Goal: Check status: Check status

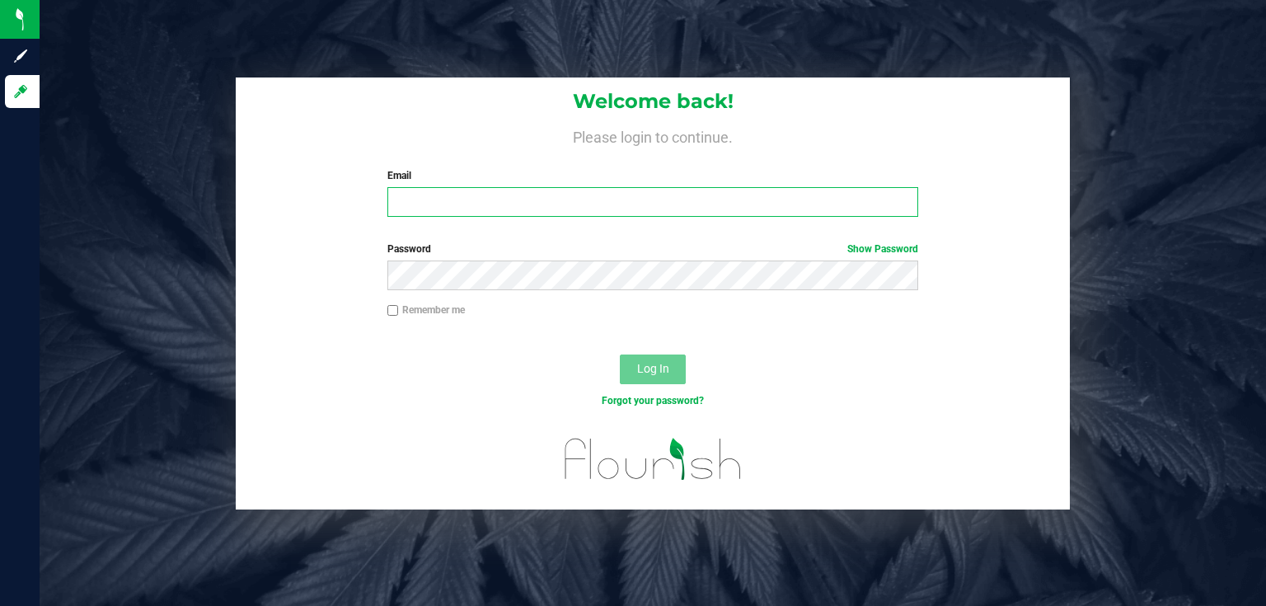
click at [462, 199] on input "Email" at bounding box center [653, 202] width 532 height 30
type input "[EMAIL_ADDRESS][DOMAIN_NAME]"
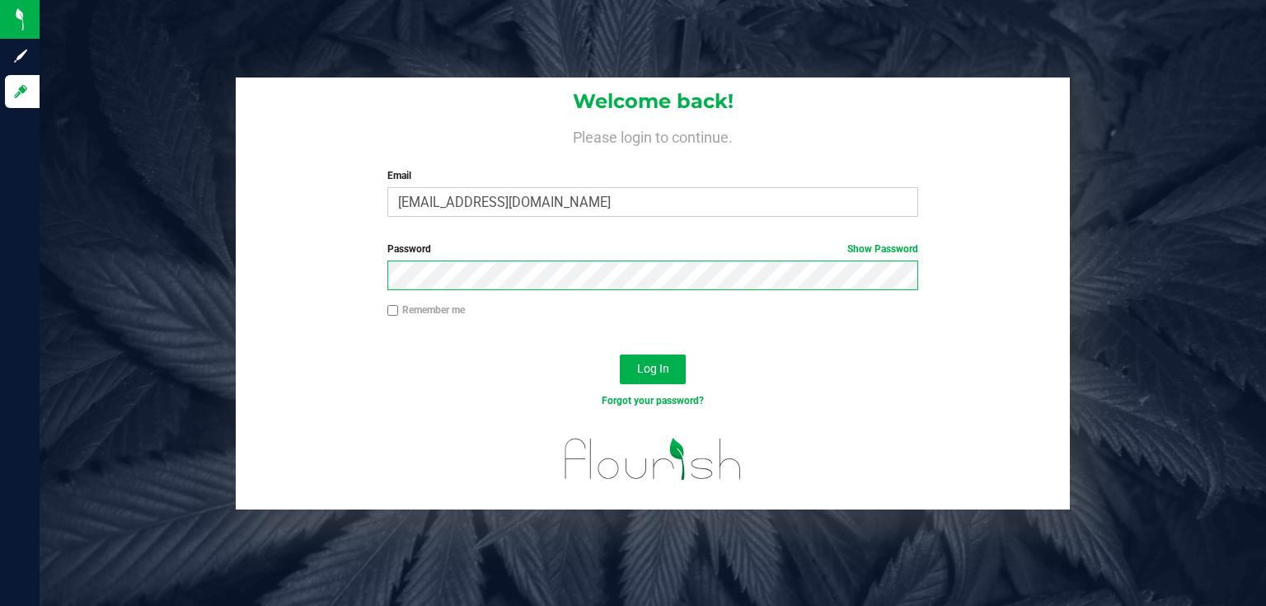
click at [620, 354] on button "Log In" at bounding box center [653, 369] width 66 height 30
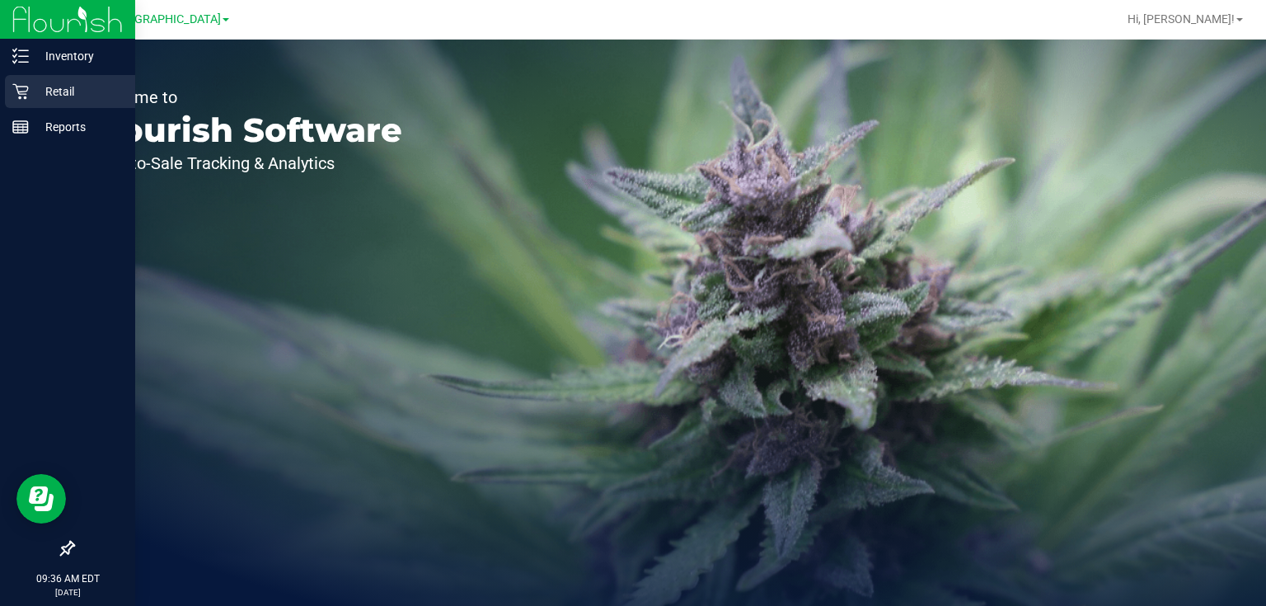
click at [29, 88] on p "Retail" at bounding box center [78, 92] width 99 height 20
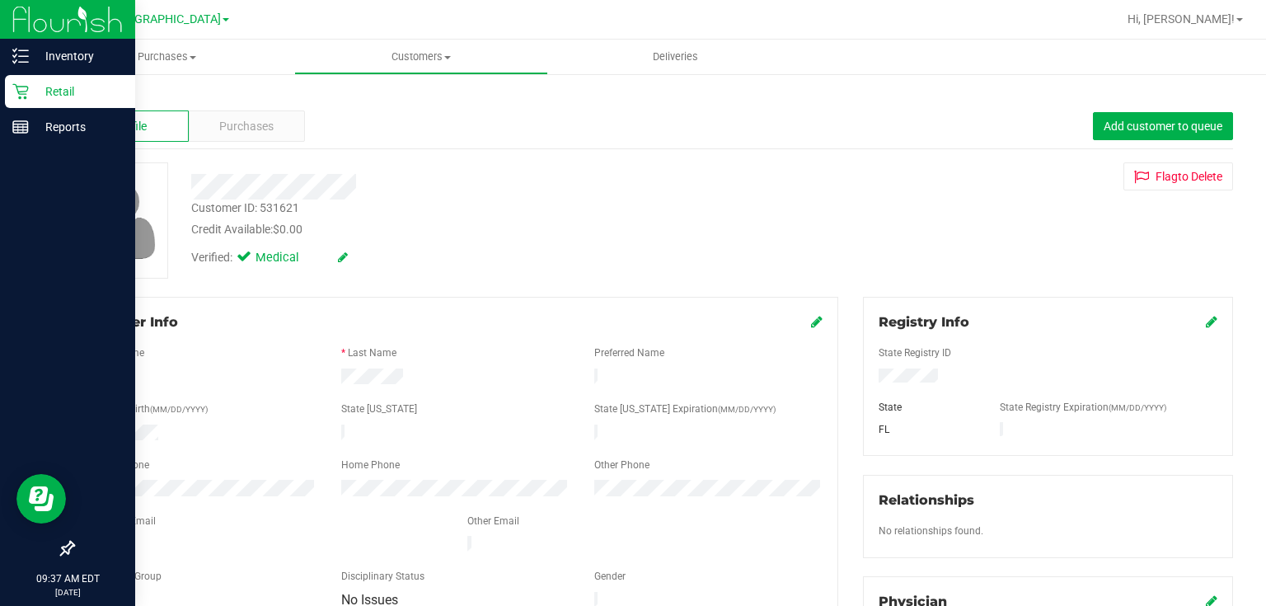
click at [72, 99] on p "Retail" at bounding box center [78, 92] width 99 height 20
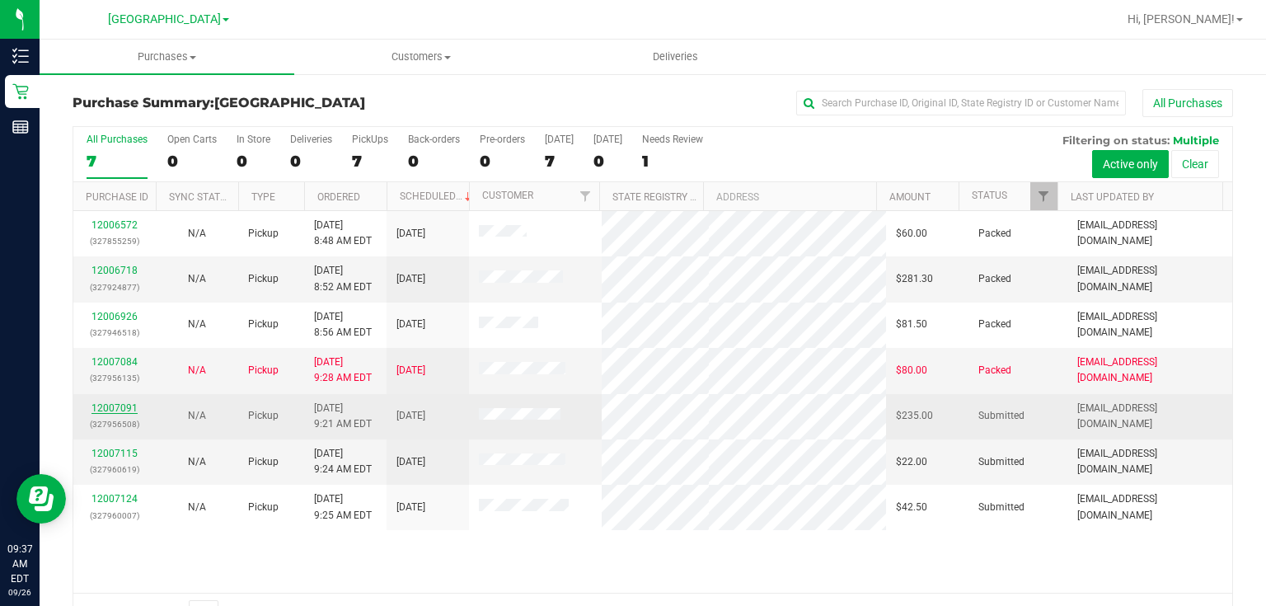
click at [123, 403] on link "12007091" at bounding box center [114, 408] width 46 height 12
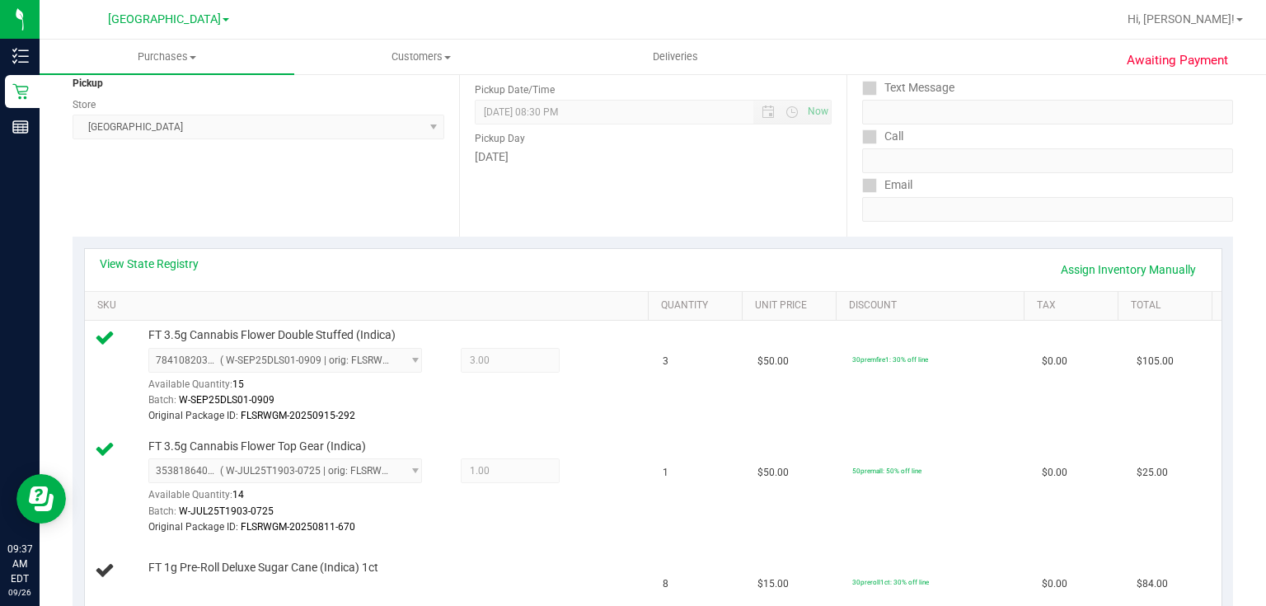
scroll to position [198, 0]
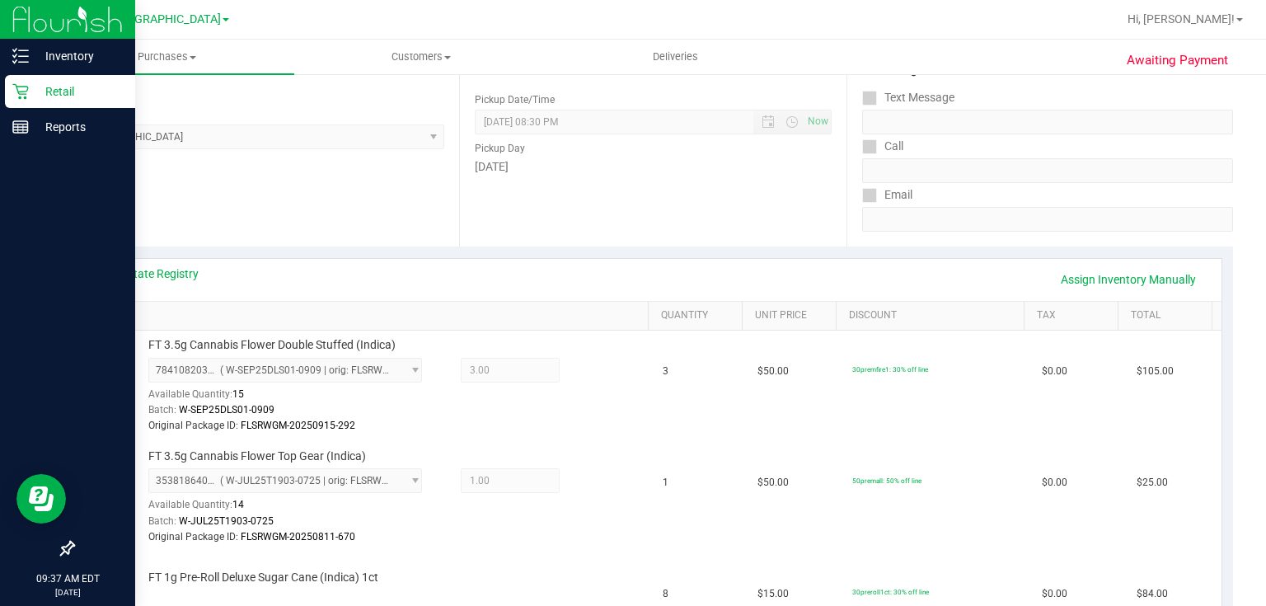
click at [53, 89] on p "Retail" at bounding box center [78, 92] width 99 height 20
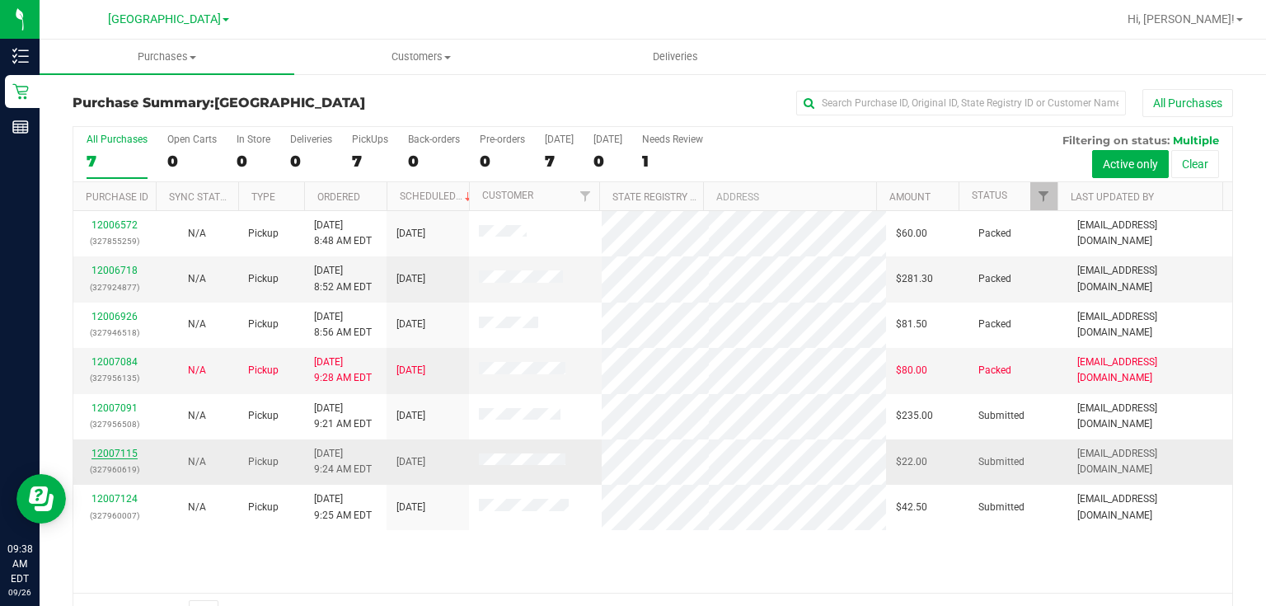
click at [130, 451] on link "12007115" at bounding box center [114, 454] width 46 height 12
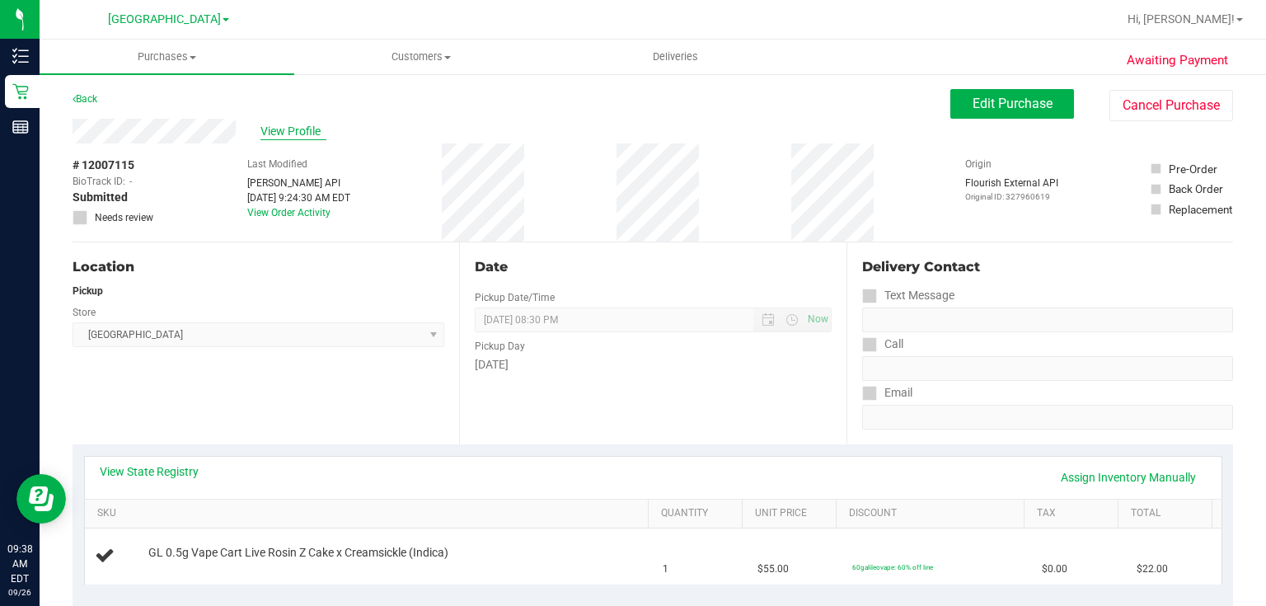
click at [308, 125] on span "View Profile" at bounding box center [293, 131] width 66 height 17
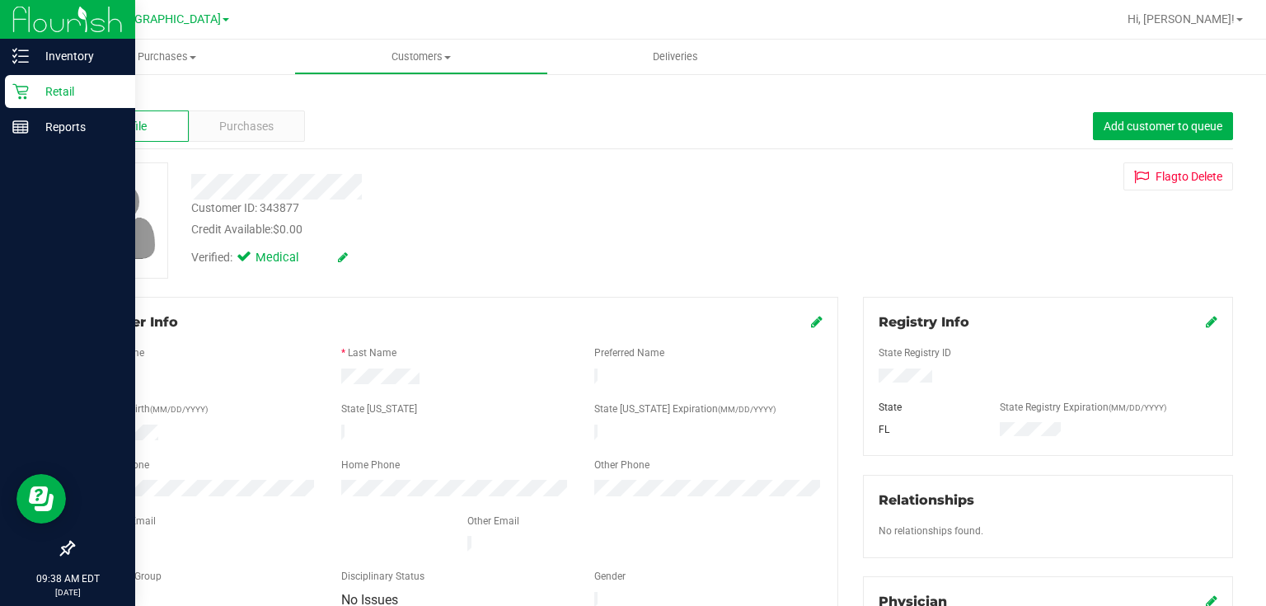
click at [26, 85] on icon at bounding box center [20, 91] width 16 height 16
